Goal: Task Accomplishment & Management: Manage account settings

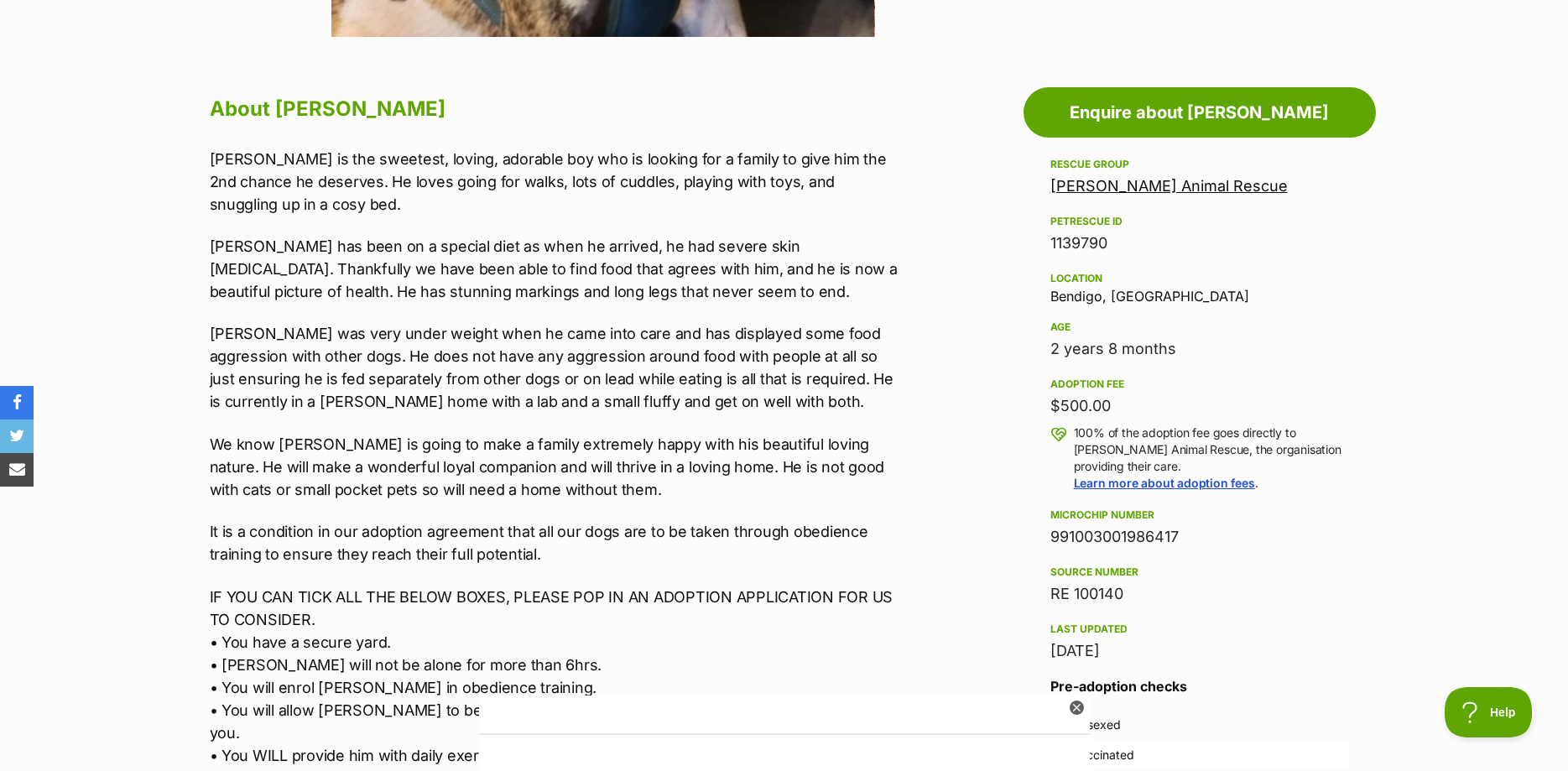
click at [644, 380] on p "[PERSON_NAME] was very under weight when he came into care and has displayed so…" at bounding box center [556, 368] width 693 height 90
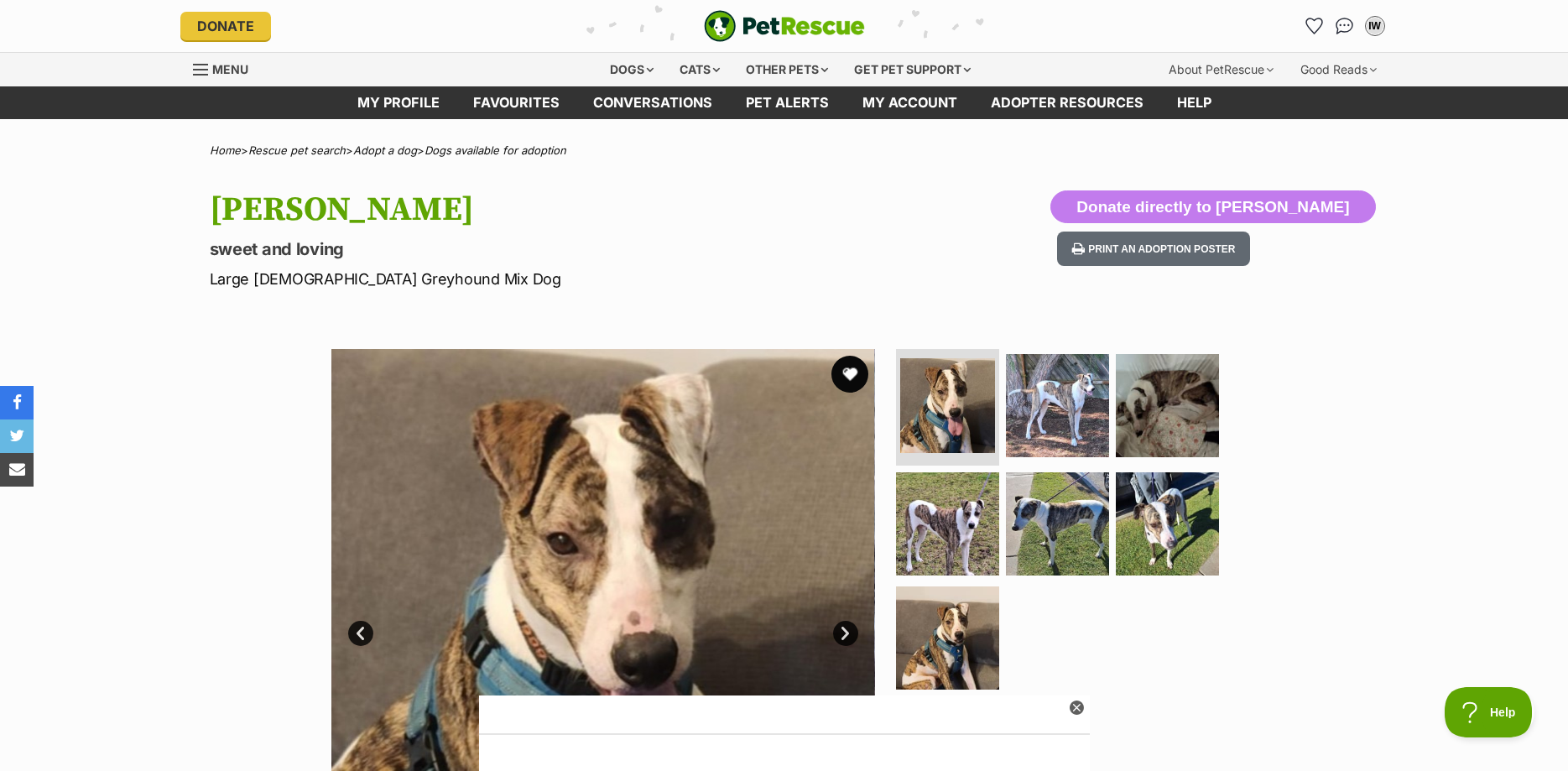
click at [848, 375] on button "favourite" at bounding box center [850, 374] width 37 height 37
